Goal: Information Seeking & Learning: Find specific fact

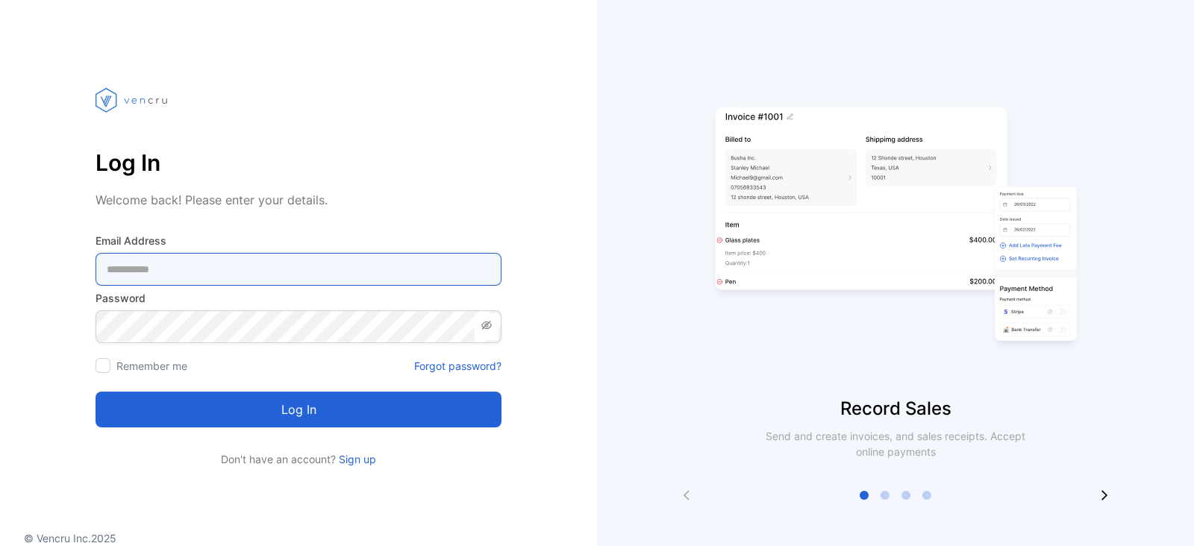
type Address-inputemail "**********"
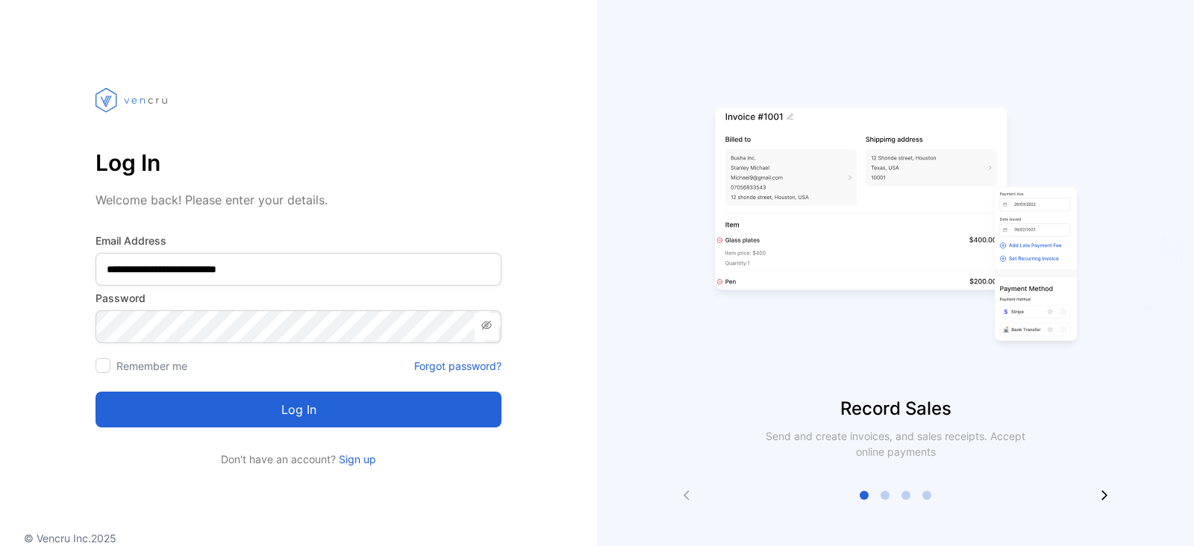
click at [586, 317] on div "**********" at bounding box center [298, 264] width 597 height 408
click at [294, 412] on button "Log in" at bounding box center [299, 410] width 406 height 36
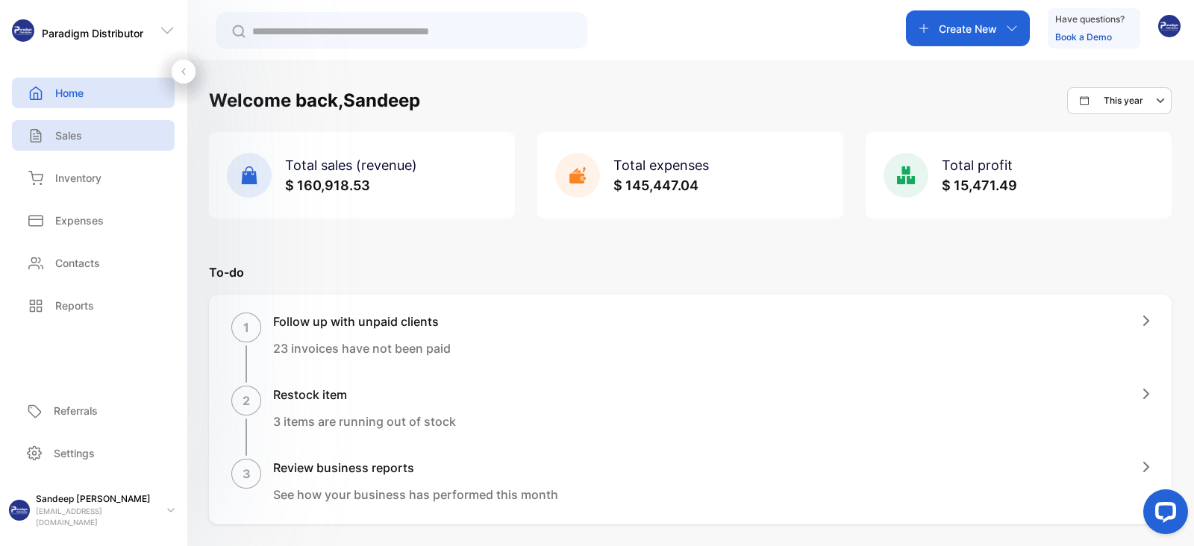
click at [67, 135] on p "Sales" at bounding box center [68, 136] width 27 height 16
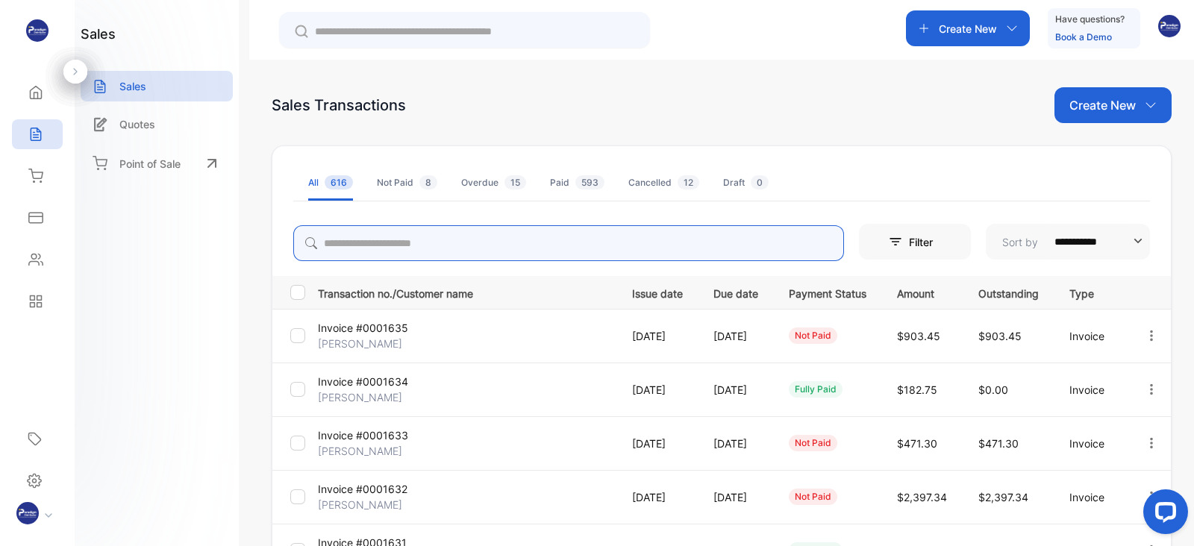
click at [411, 243] on input "search" at bounding box center [568, 243] width 551 height 36
click at [387, 244] on input "search" at bounding box center [568, 243] width 551 height 36
type input "*******"
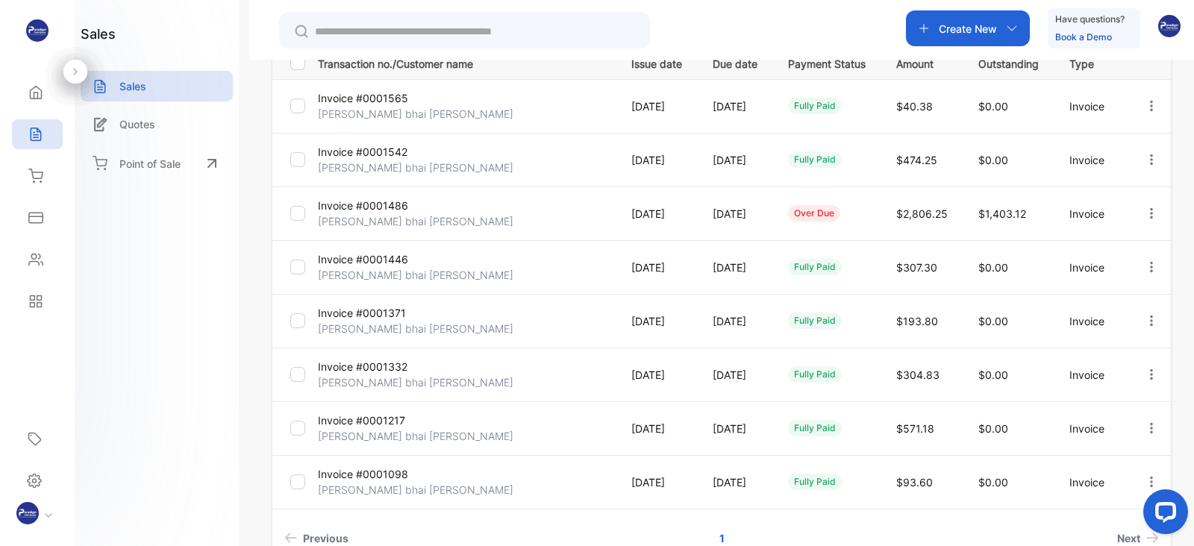
scroll to position [234, 0]
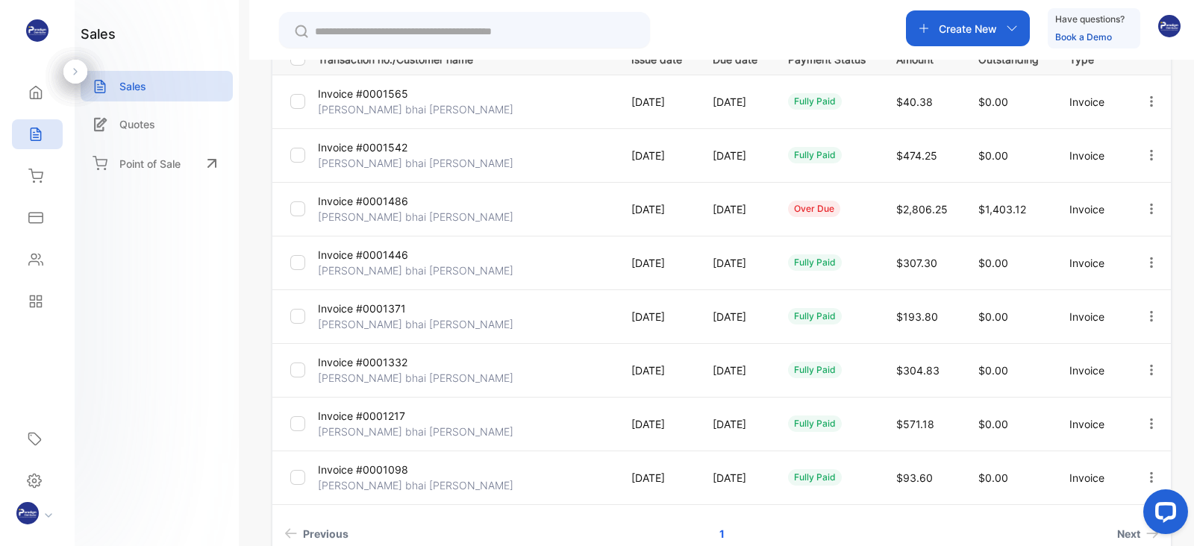
click at [351, 209] on p "[PERSON_NAME] bhai [PERSON_NAME]" at bounding box center [416, 217] width 196 height 16
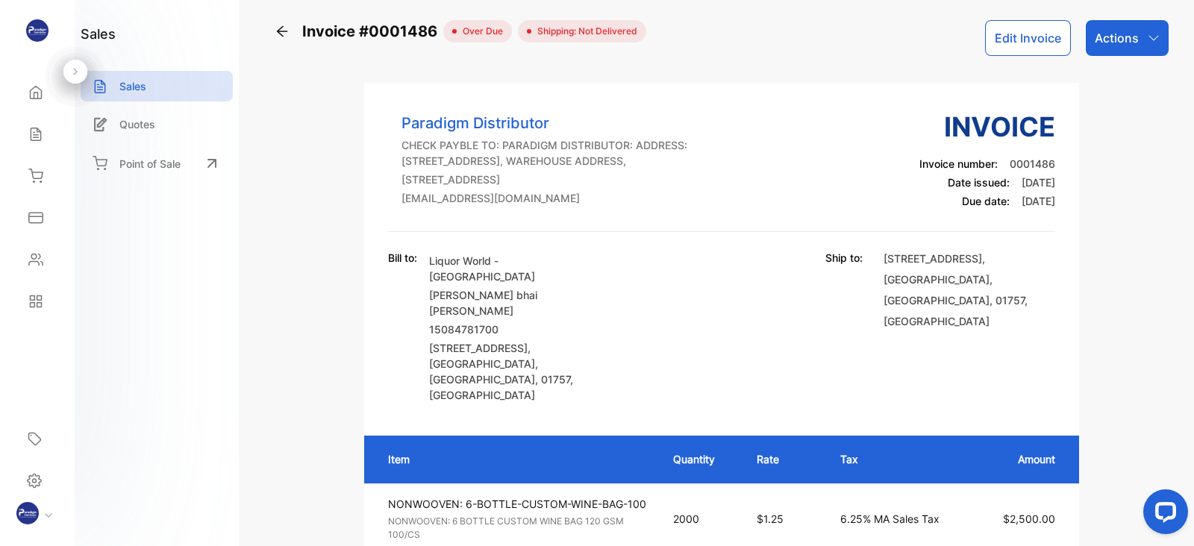
scroll to position [10, 0]
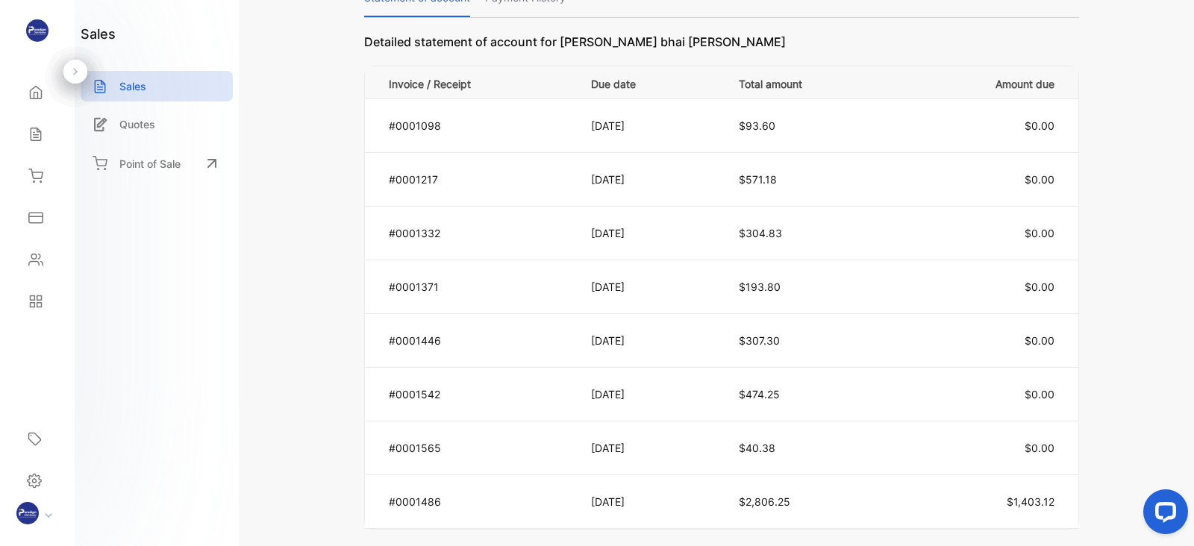
scroll to position [0, 0]
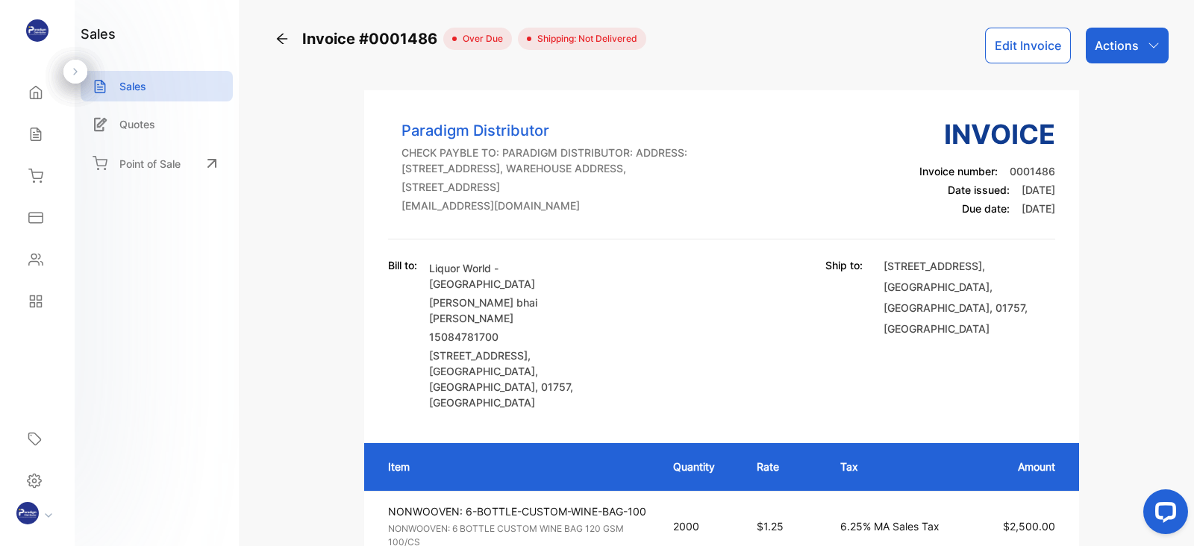
click at [284, 39] on icon at bounding box center [282, 38] width 15 height 15
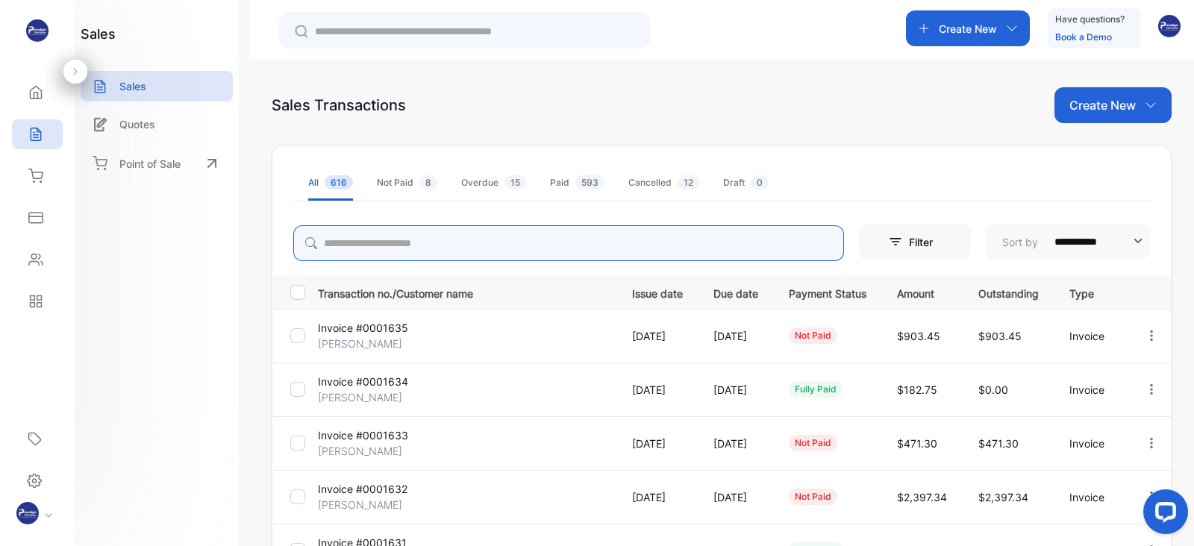
click at [378, 245] on input "search" at bounding box center [568, 243] width 551 height 36
type input "*"
type input "*******"
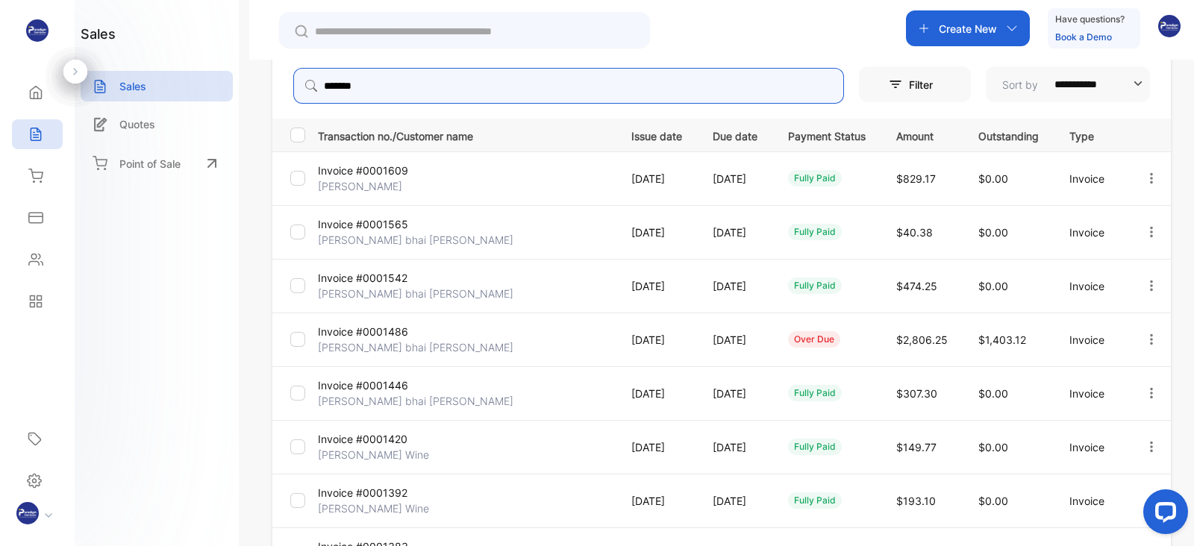
scroll to position [156, 0]
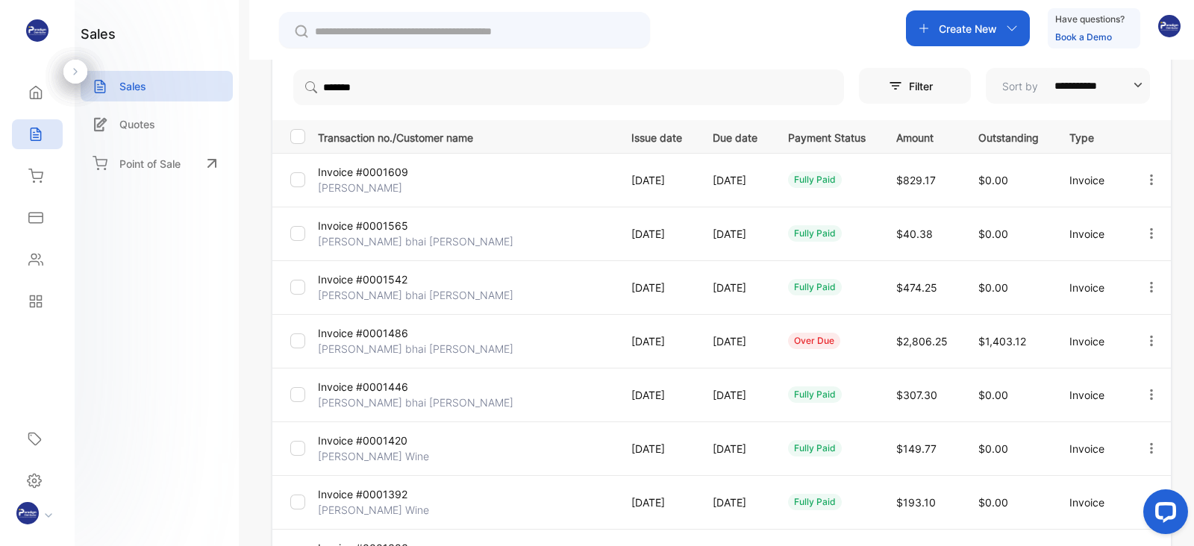
click at [369, 180] on p "[PERSON_NAME]" at bounding box center [367, 188] width 99 height 16
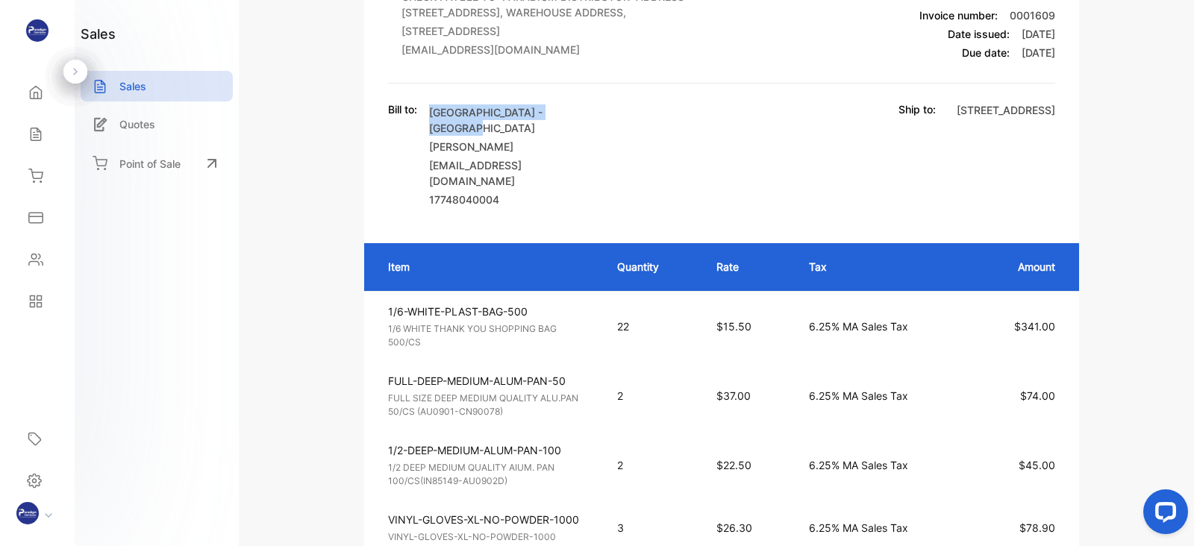
drag, startPoint x: 431, startPoint y: 137, endPoint x: 606, endPoint y: 116, distance: 175.9
click at [606, 116] on div "Paradigm Distributor CHECK PAYBLE TO: PARADIGM DISTRIBUTOR: ADDRESS: [STREET_AD…" at bounding box center [721, 84] width 715 height 252
copy p "[GEOGRAPHIC_DATA] - [GEOGRAPHIC_DATA]"
click at [608, 181] on div "Bill to: [GEOGRAPHIC_DATA] - [PERSON_NAME] [EMAIL_ADDRESS][DOMAIN_NAME] 1774804…" at bounding box center [721, 156] width 667 height 109
drag, startPoint x: 1189, startPoint y: 134, endPoint x: 1189, endPoint y: 163, distance: 29.1
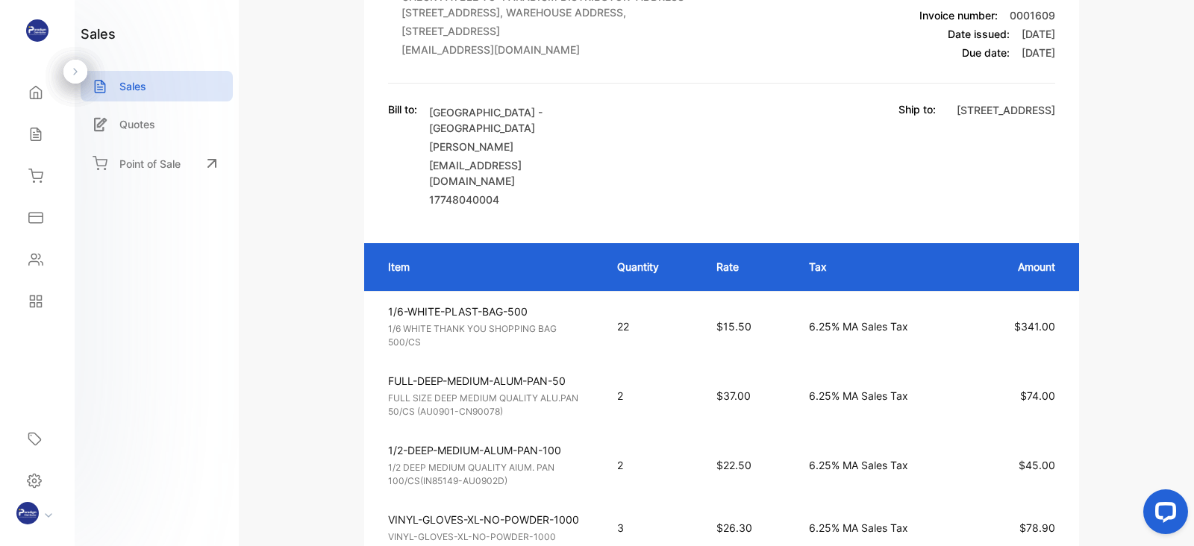
click at [1189, 163] on div "Invoice #0001609 fully paid Shipping: Not Delivered Edit Invoice Actions Paradi…" at bounding box center [721, 273] width 945 height 546
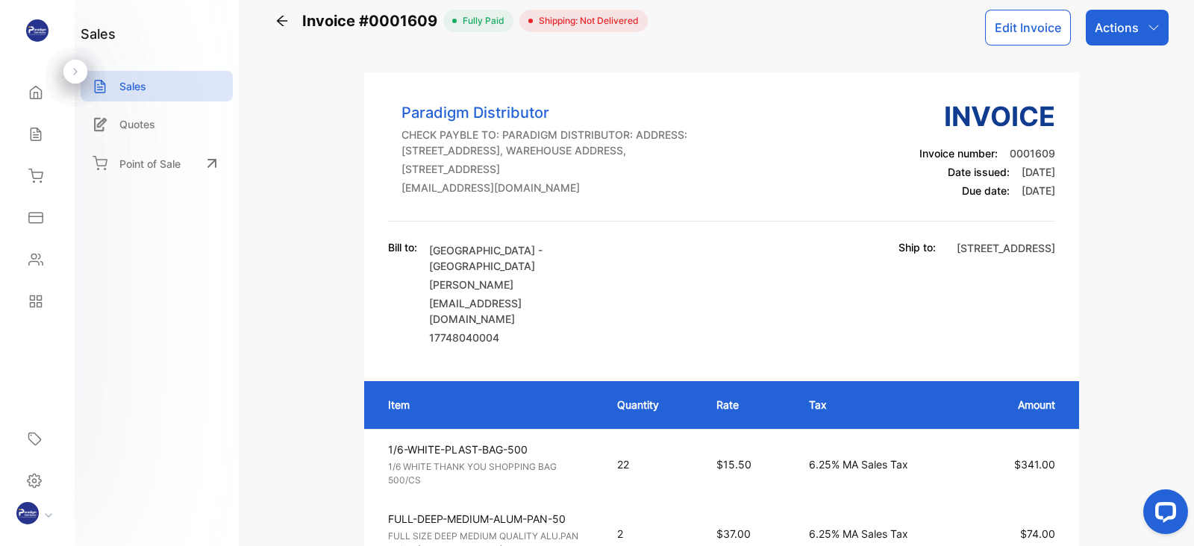
scroll to position [20, 0]
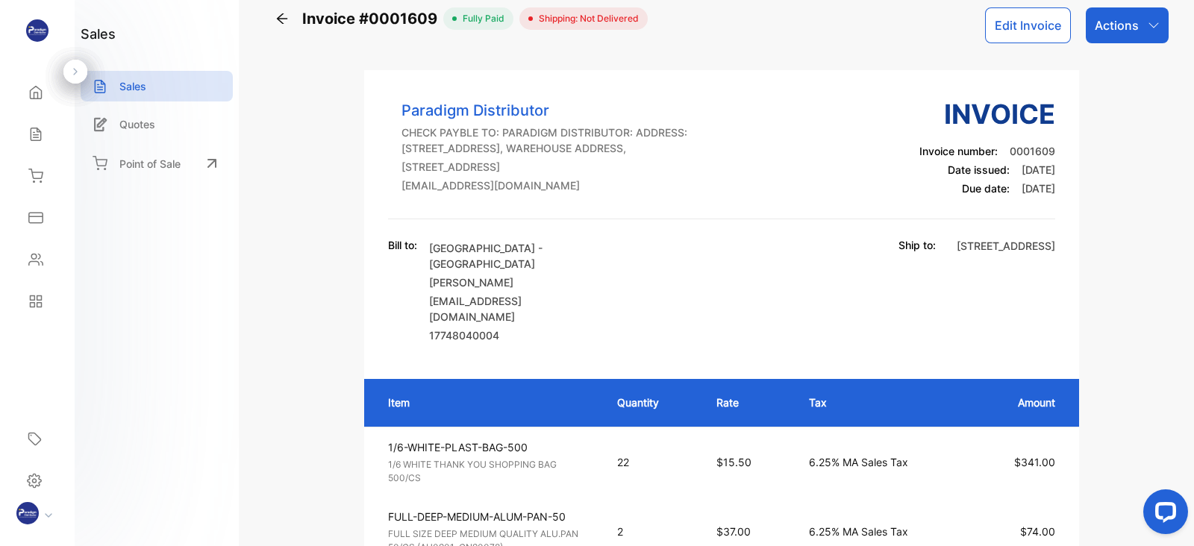
click at [283, 20] on icon at bounding box center [282, 18] width 15 height 15
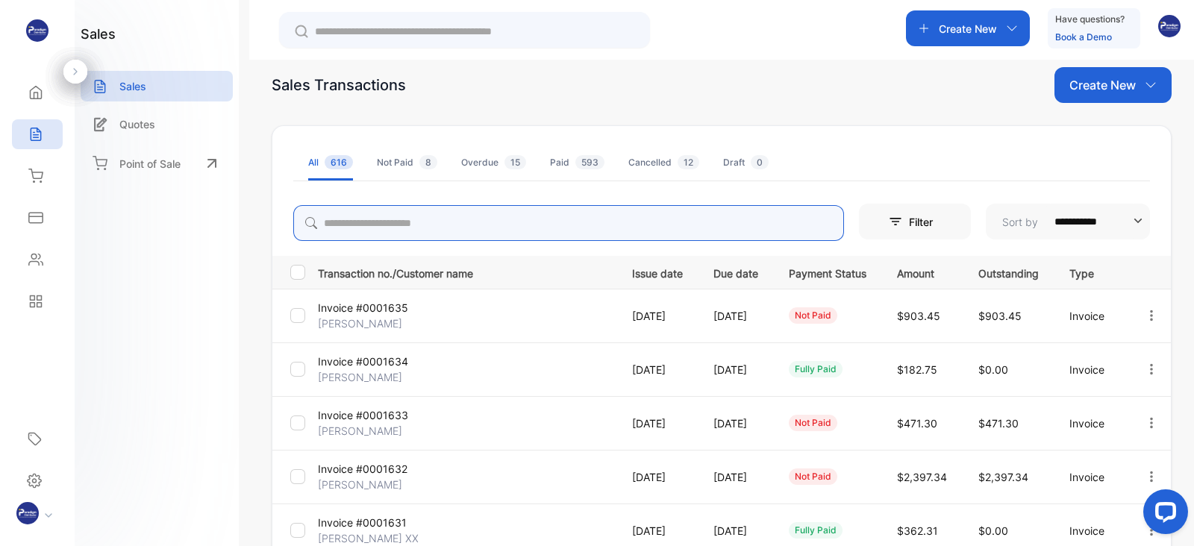
click at [381, 219] on input "search" at bounding box center [568, 223] width 551 height 36
type input "*******"
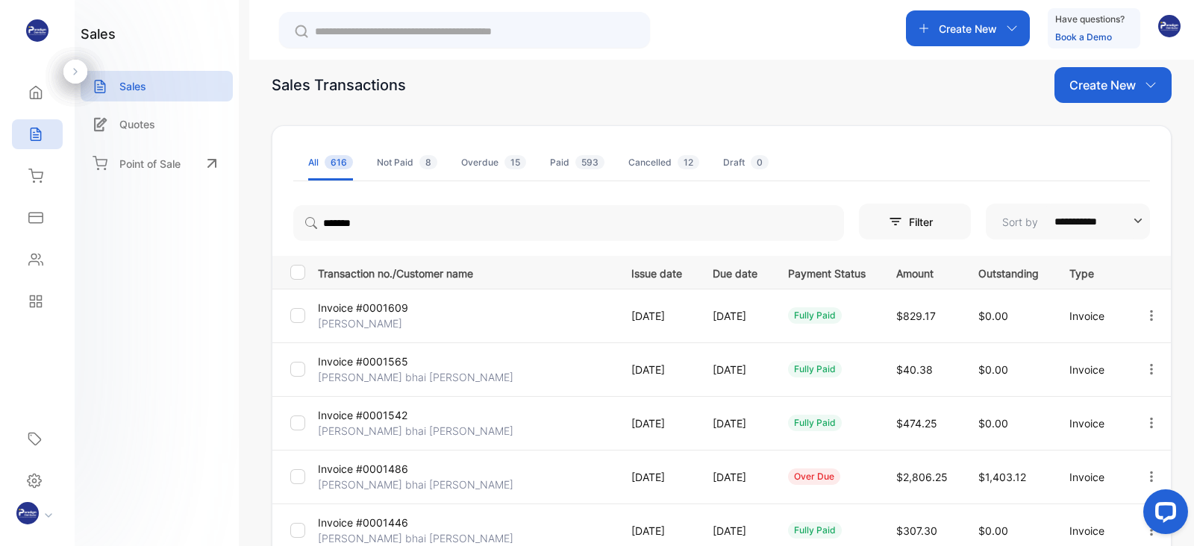
click at [381, 427] on p "[PERSON_NAME] bhai [PERSON_NAME]" at bounding box center [416, 431] width 196 height 16
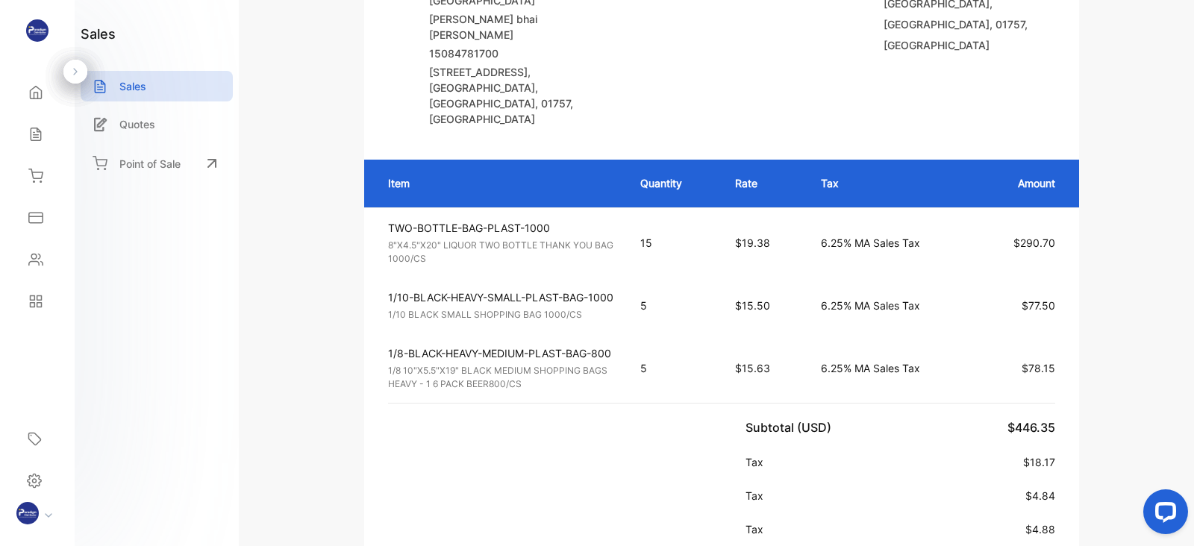
scroll to position [325, 0]
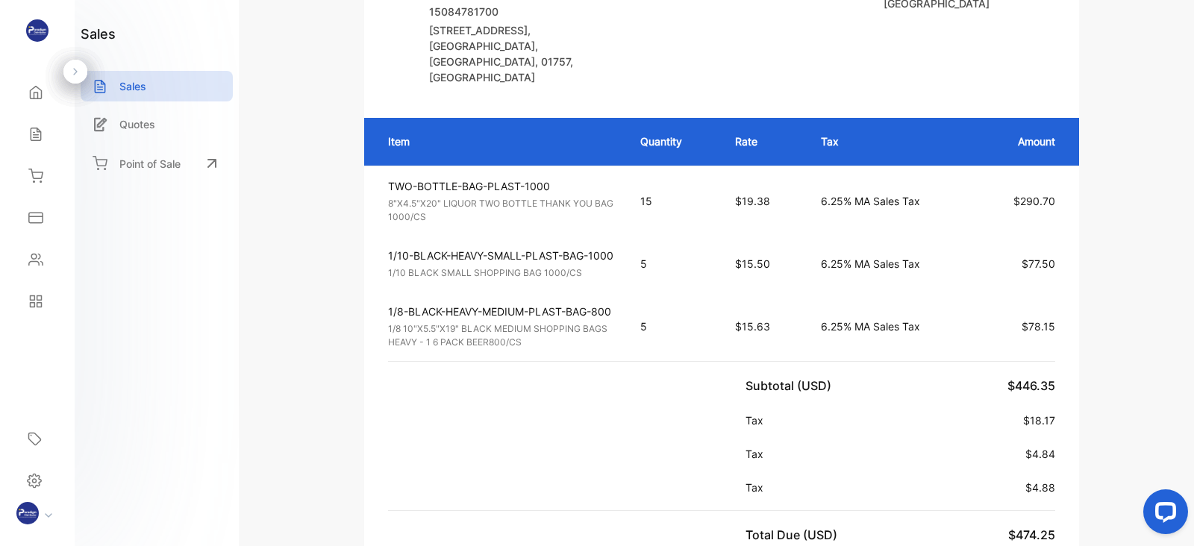
click at [557, 178] on p "TWO-BOTTLE-BAG-PLAST-1000" at bounding box center [500, 186] width 225 height 16
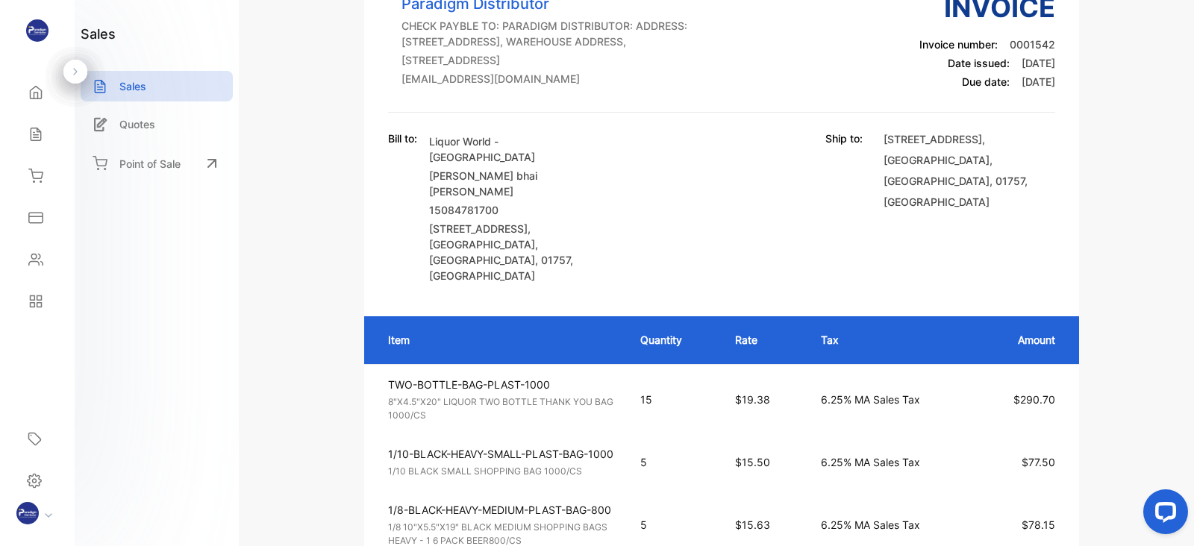
scroll to position [128, 0]
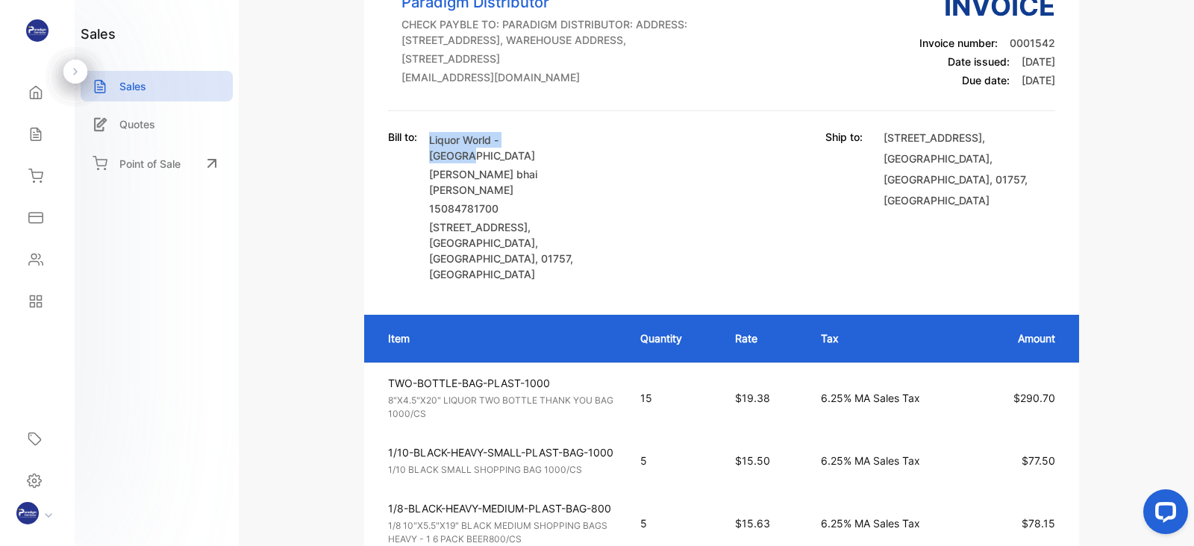
drag, startPoint x: 540, startPoint y: 167, endPoint x: 429, endPoint y: 163, distance: 111.3
click at [429, 163] on p "Liquor World - [GEOGRAPHIC_DATA]" at bounding box center [515, 147] width 172 height 31
copy p "Liquor World - [GEOGRAPHIC_DATA]"
click at [724, 190] on div "Bill to: Liquor World - [PERSON_NAME] bhai [PERSON_NAME] 15084781700 [STREET_AD…" at bounding box center [721, 205] width 667 height 153
